Goal: Information Seeking & Learning: Learn about a topic

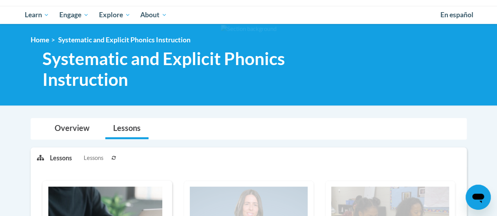
scroll to position [39, 0]
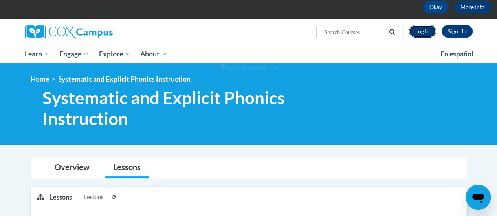
click at [416, 30] on link "Log In" at bounding box center [422, 31] width 27 height 13
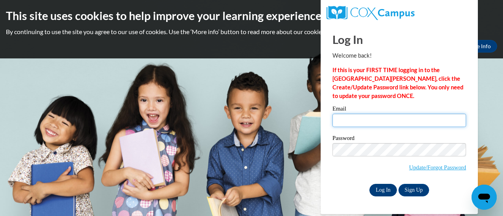
type input "[PERSON_NAME][EMAIL_ADDRESS][PERSON_NAME][DOMAIN_NAME]"
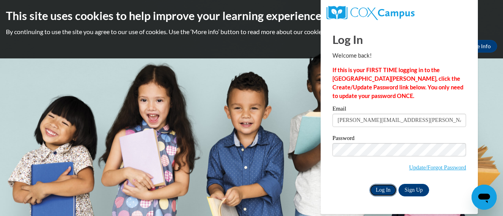
click at [392, 187] on input "Log In" at bounding box center [382, 190] width 27 height 13
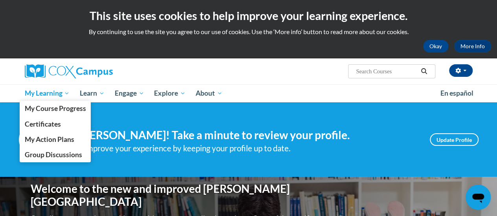
click at [50, 90] on span "My Learning" at bounding box center [46, 93] width 45 height 9
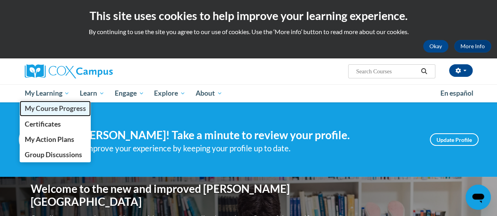
click at [48, 108] on span "My Course Progress" at bounding box center [54, 108] width 61 height 8
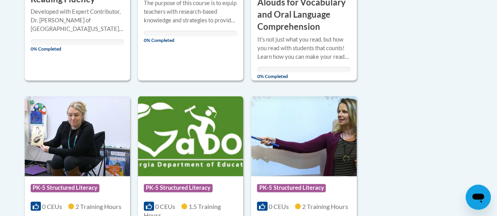
scroll to position [668, 0]
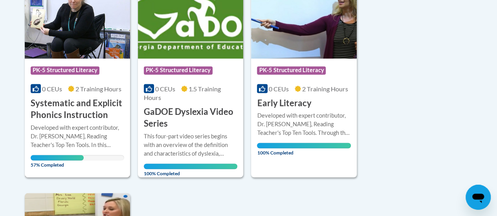
click at [70, 119] on h3 "Systematic and Explicit Phonics Instruction" at bounding box center [77, 109] width 93 height 24
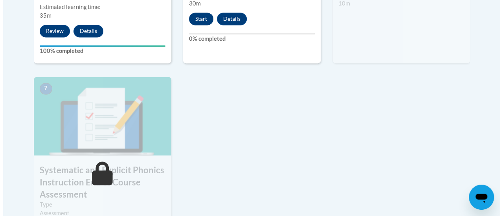
scroll to position [511, 0]
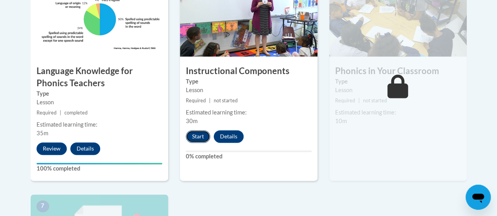
click at [201, 134] on button "Start" at bounding box center [198, 136] width 24 height 13
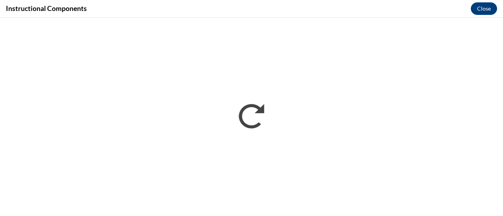
scroll to position [0, 0]
